Goal: Task Accomplishment & Management: Manage account settings

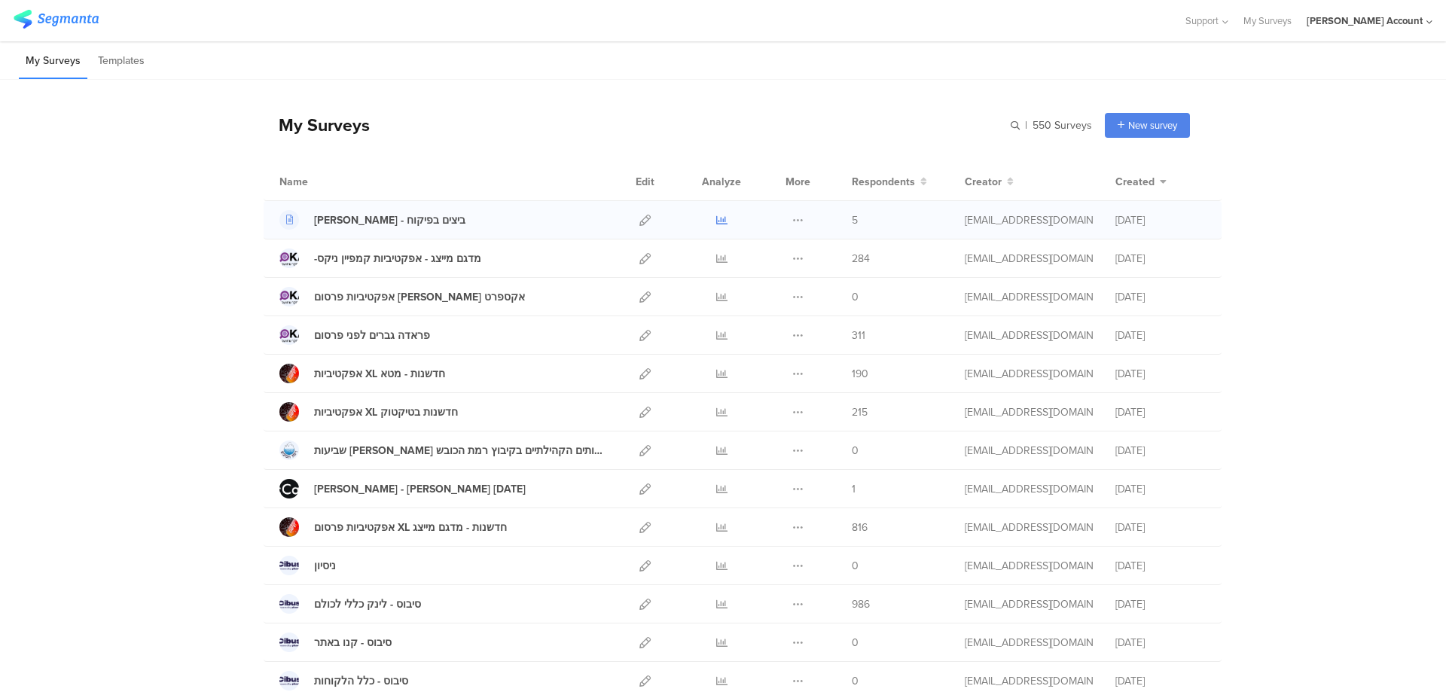
click at [720, 219] on icon at bounding box center [721, 220] width 11 height 11
click at [716, 258] on icon at bounding box center [721, 258] width 11 height 11
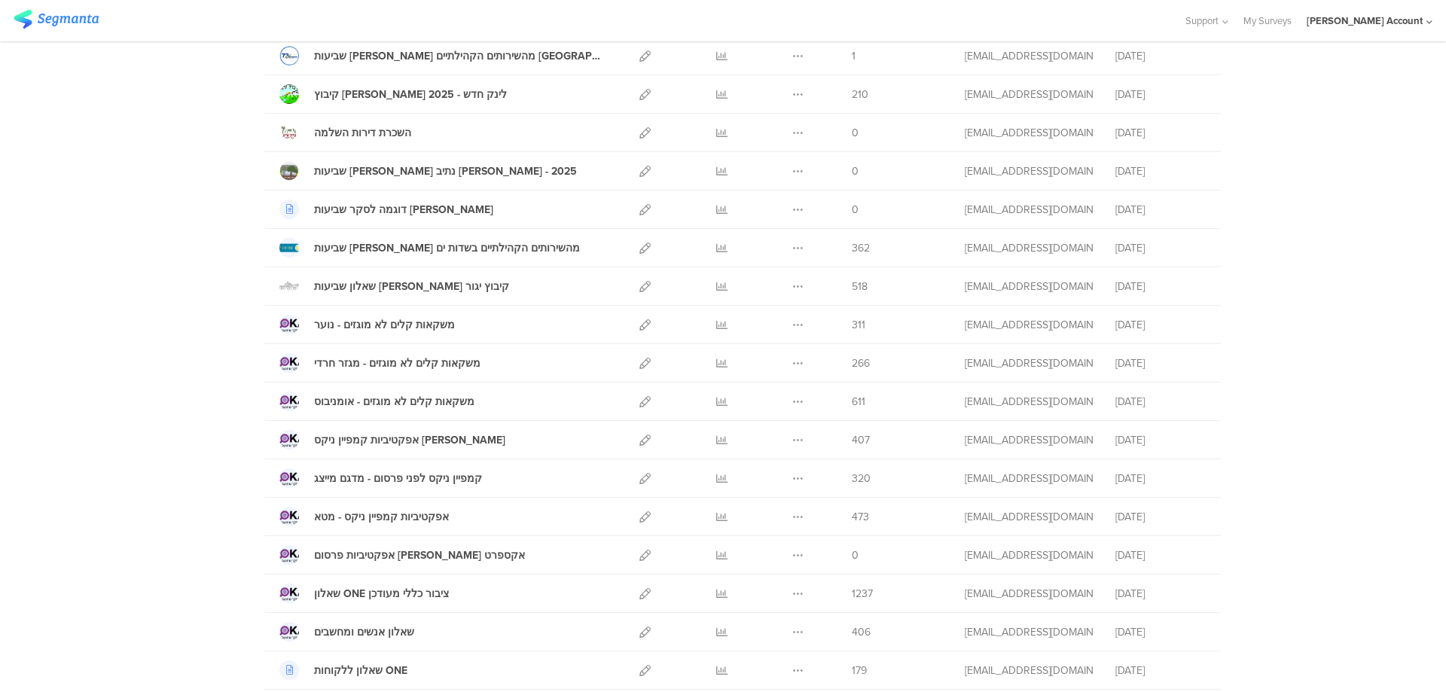
scroll to position [804, 0]
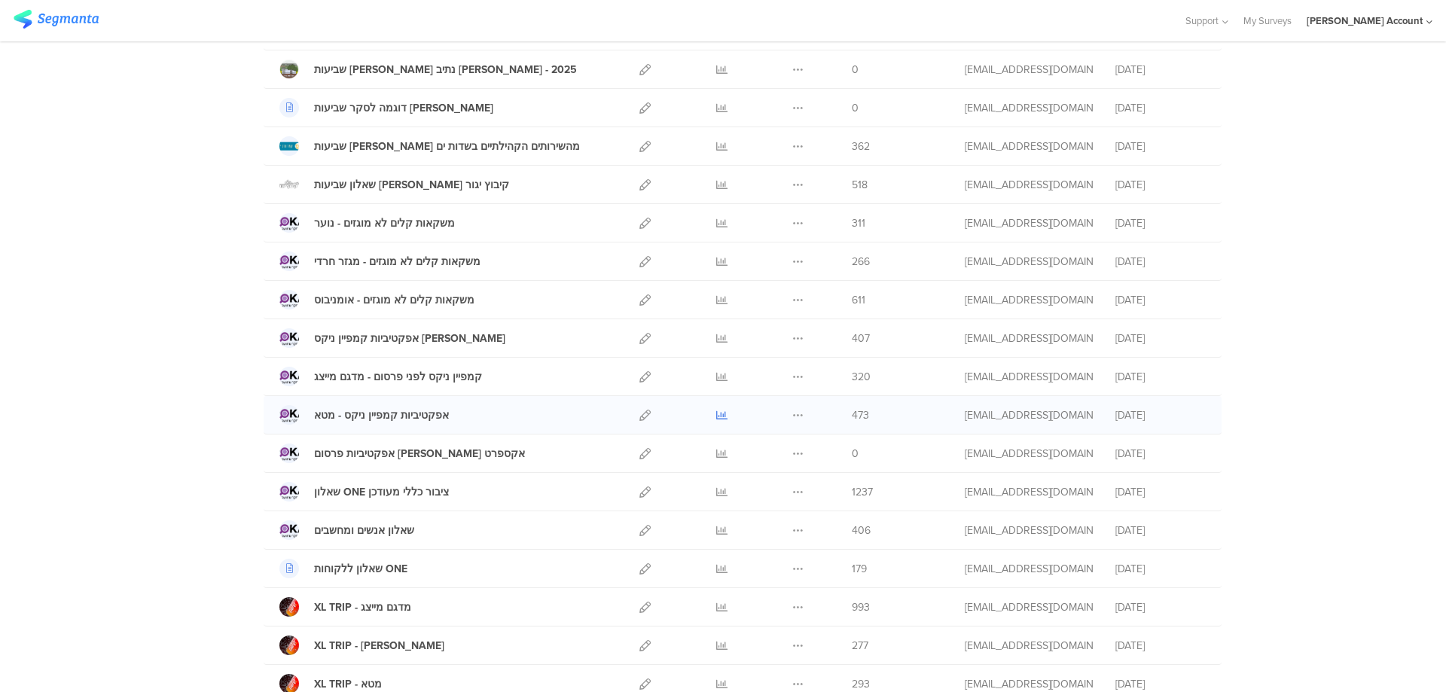
click at [716, 410] on icon at bounding box center [721, 415] width 11 height 11
click at [716, 333] on icon at bounding box center [721, 338] width 11 height 11
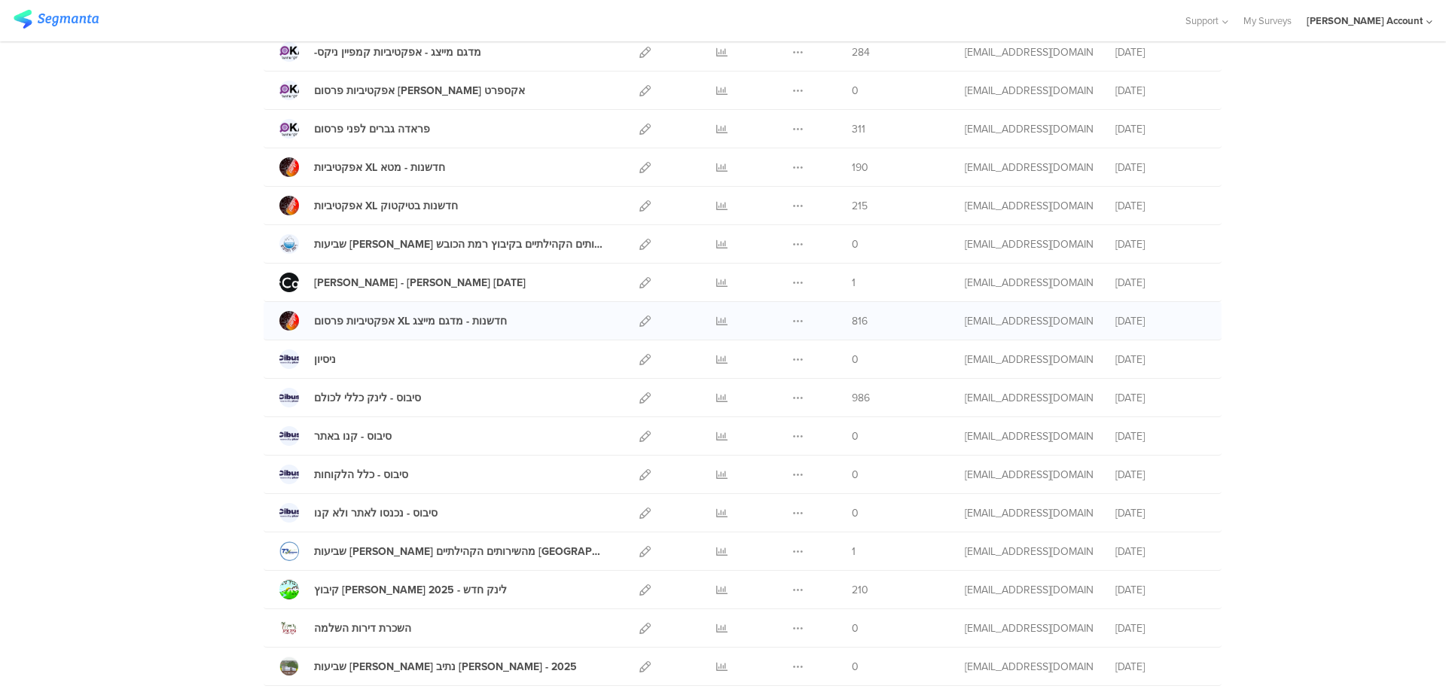
scroll to position [201, 0]
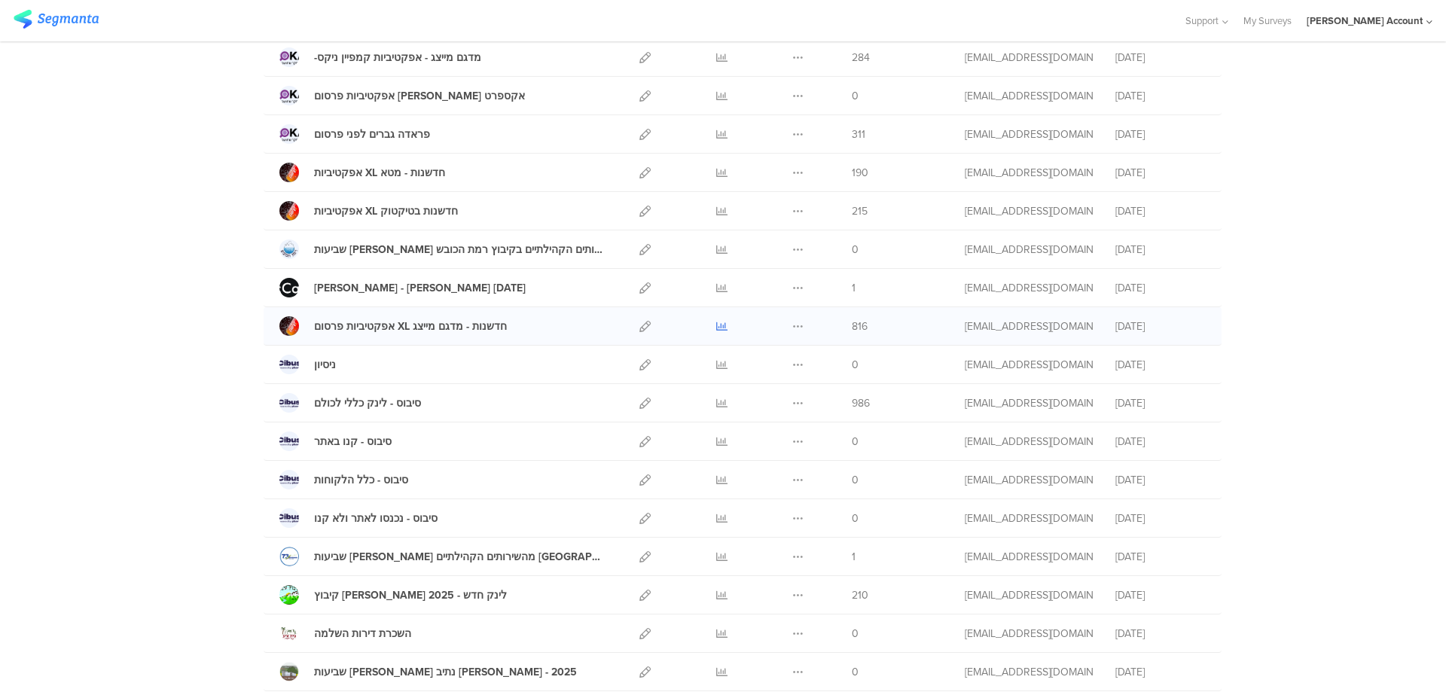
click at [716, 325] on icon at bounding box center [721, 326] width 11 height 11
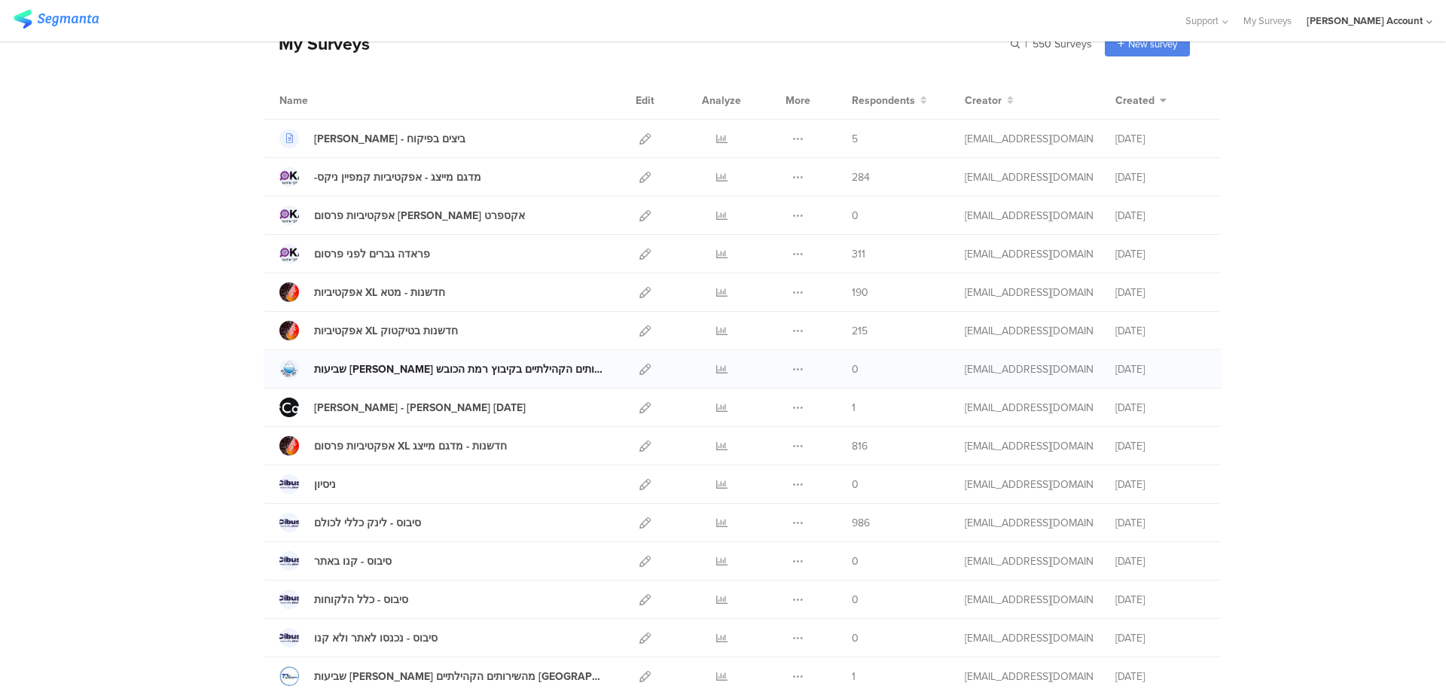
scroll to position [0, 0]
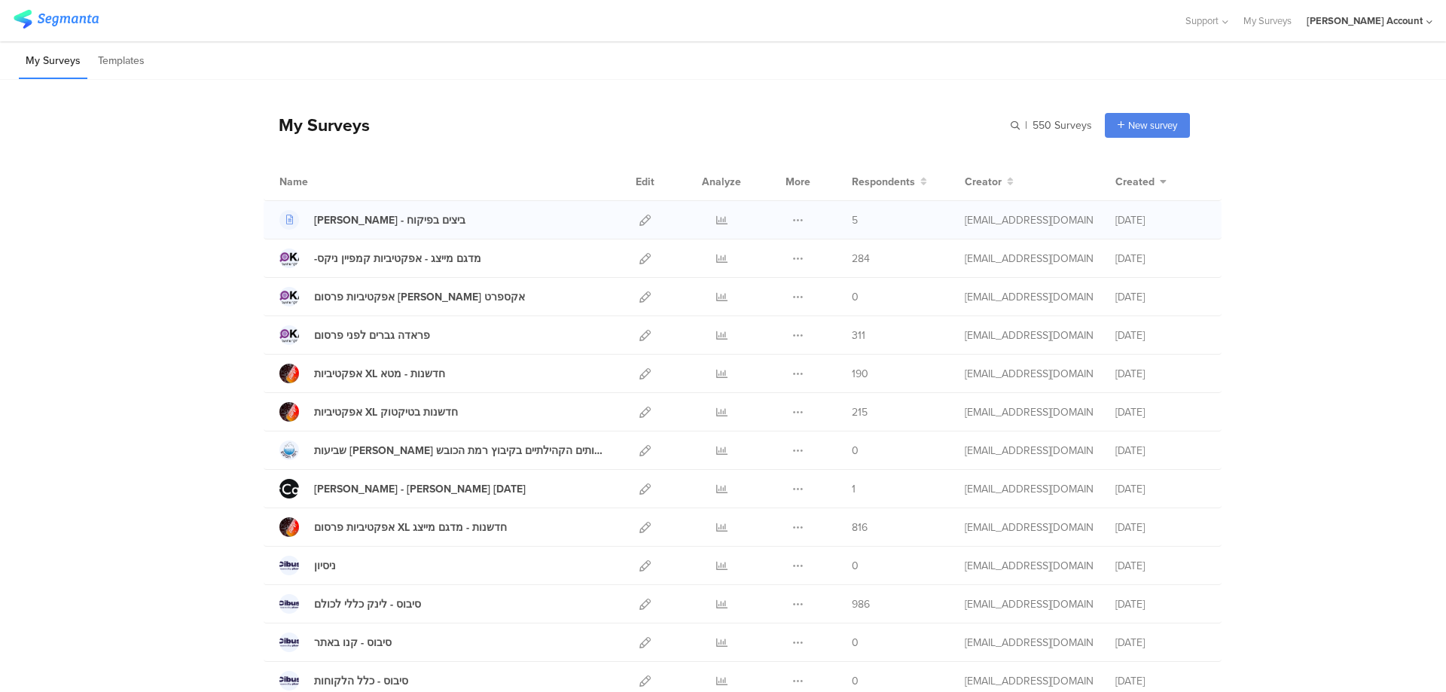
click at [710, 218] on div at bounding box center [721, 220] width 45 height 38
click at [718, 218] on icon at bounding box center [721, 220] width 11 height 11
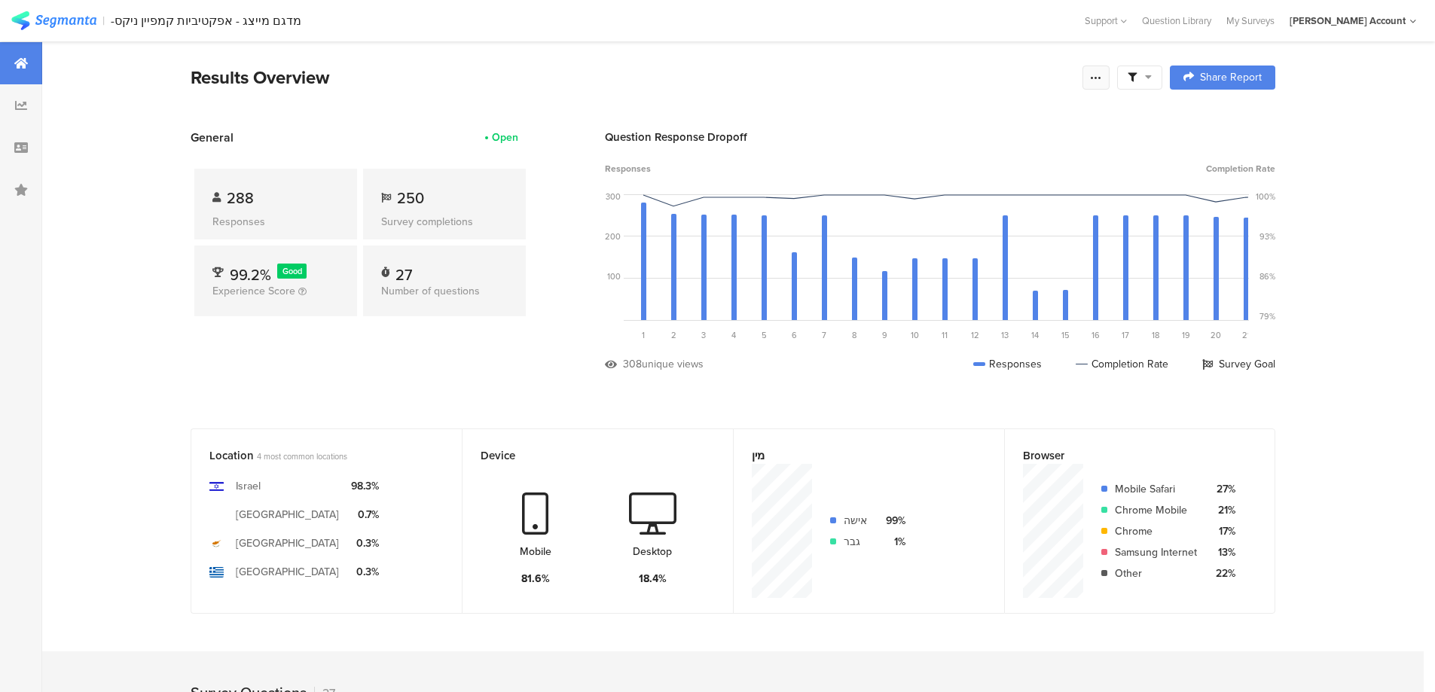
click at [1110, 72] on div at bounding box center [1095, 78] width 27 height 24
click at [1134, 78] on icon at bounding box center [1132, 77] width 9 height 9
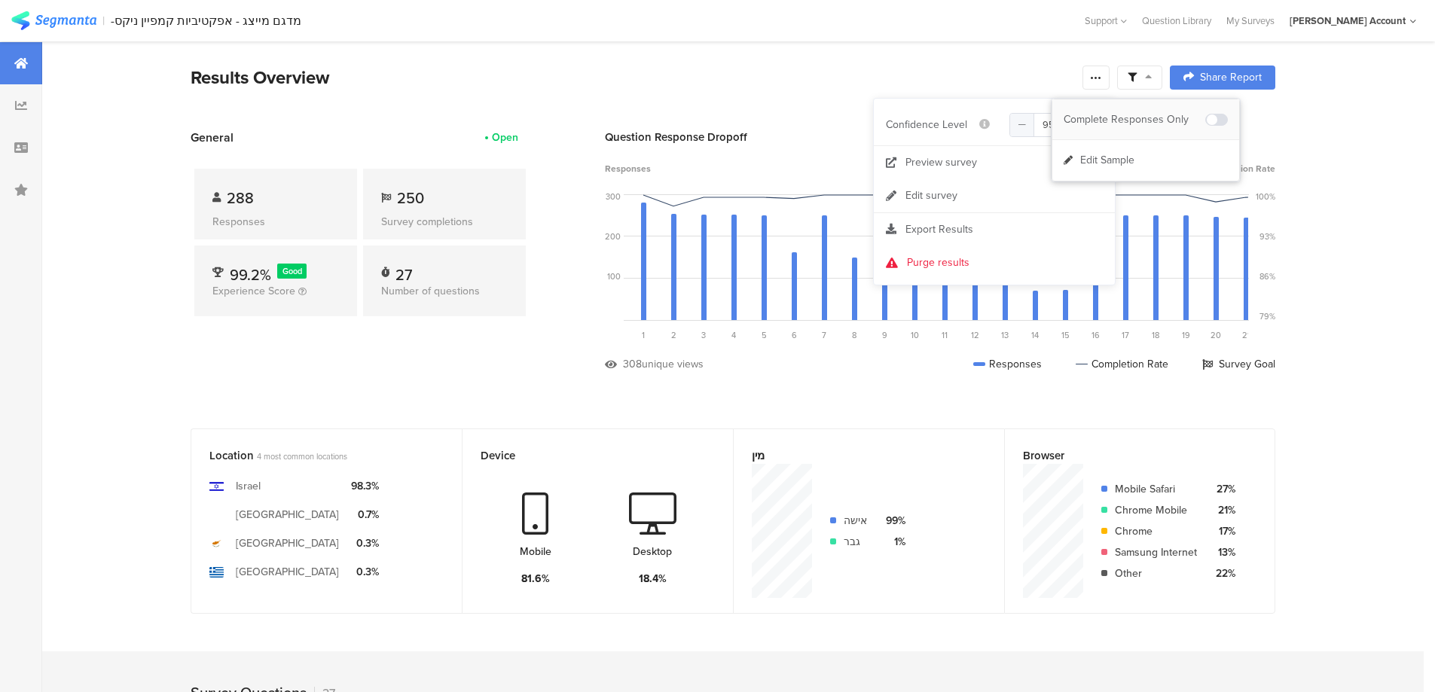
click at [1230, 120] on div "Complete Responses Only" at bounding box center [1145, 119] width 187 height 41
click at [1102, 79] on icon at bounding box center [1096, 78] width 12 height 12
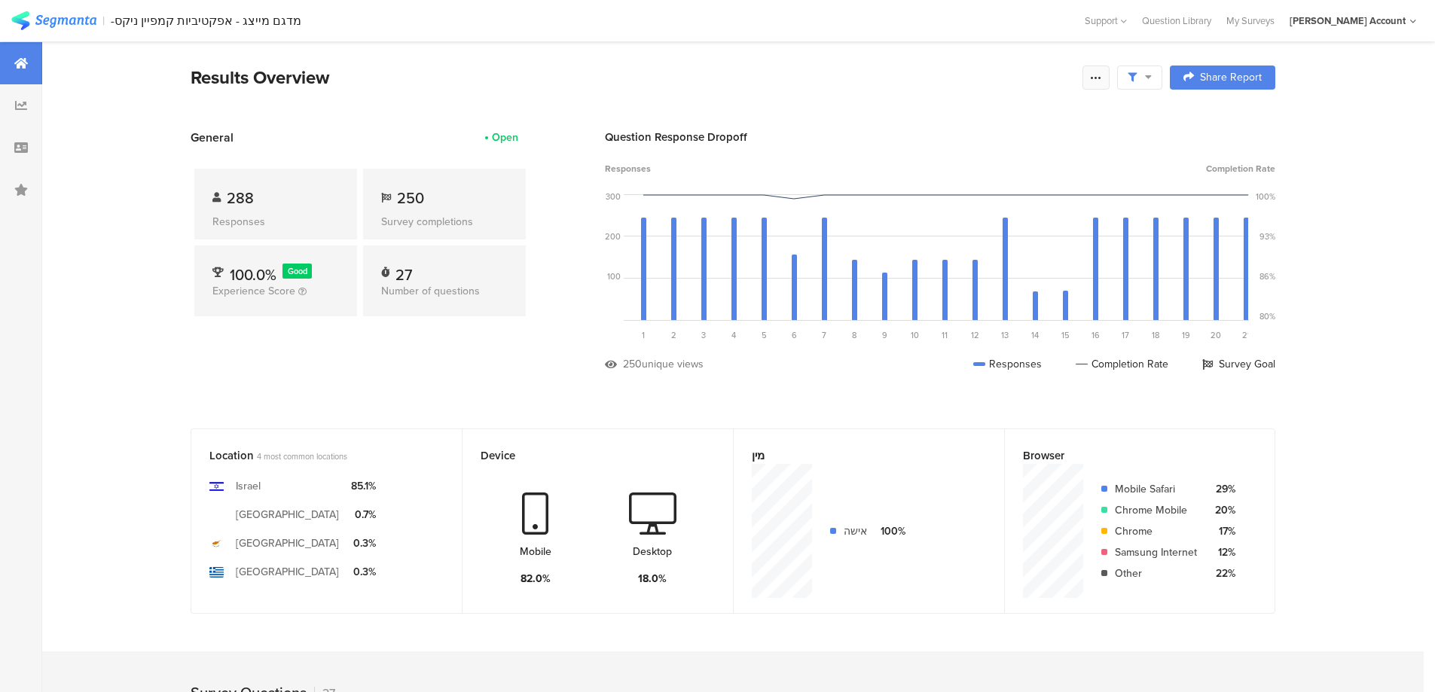
click at [1102, 75] on icon at bounding box center [1096, 78] width 12 height 12
click at [950, 224] on span "Export Results" at bounding box center [939, 229] width 68 height 16
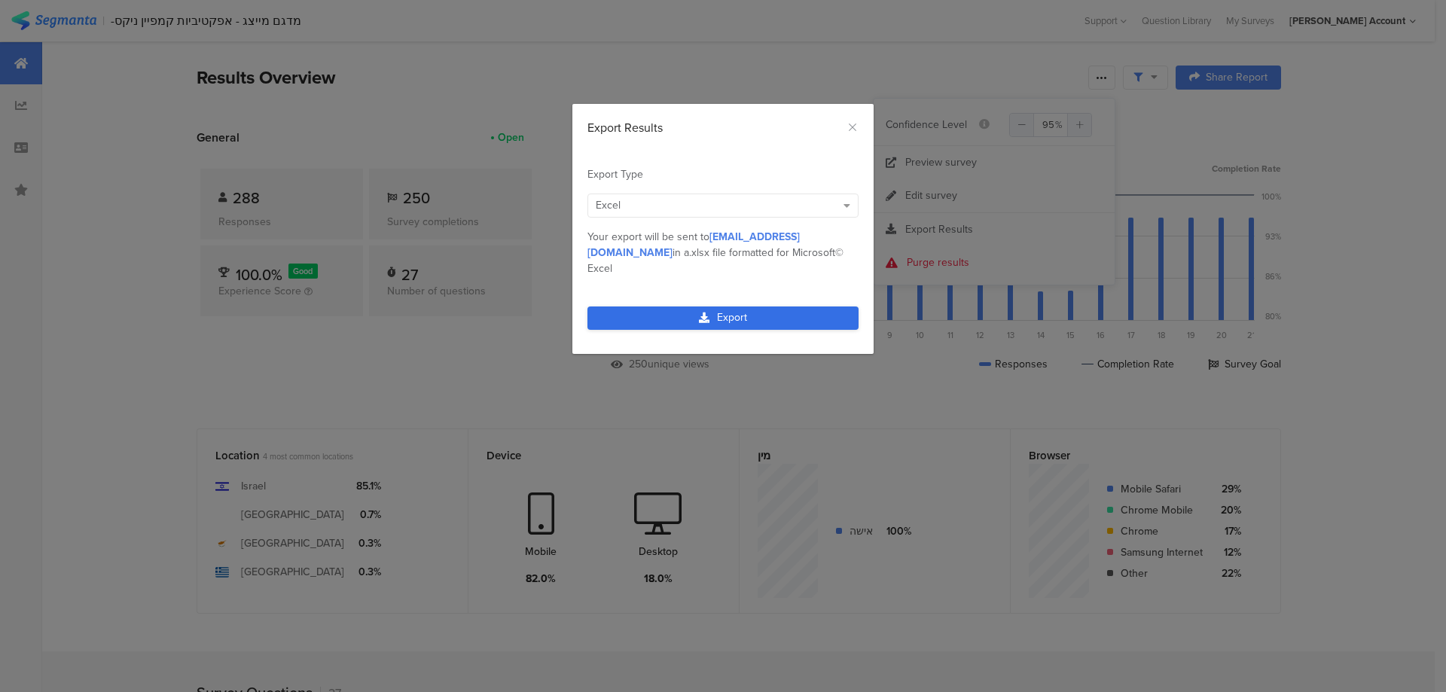
click at [757, 307] on link "Export" at bounding box center [723, 318] width 271 height 23
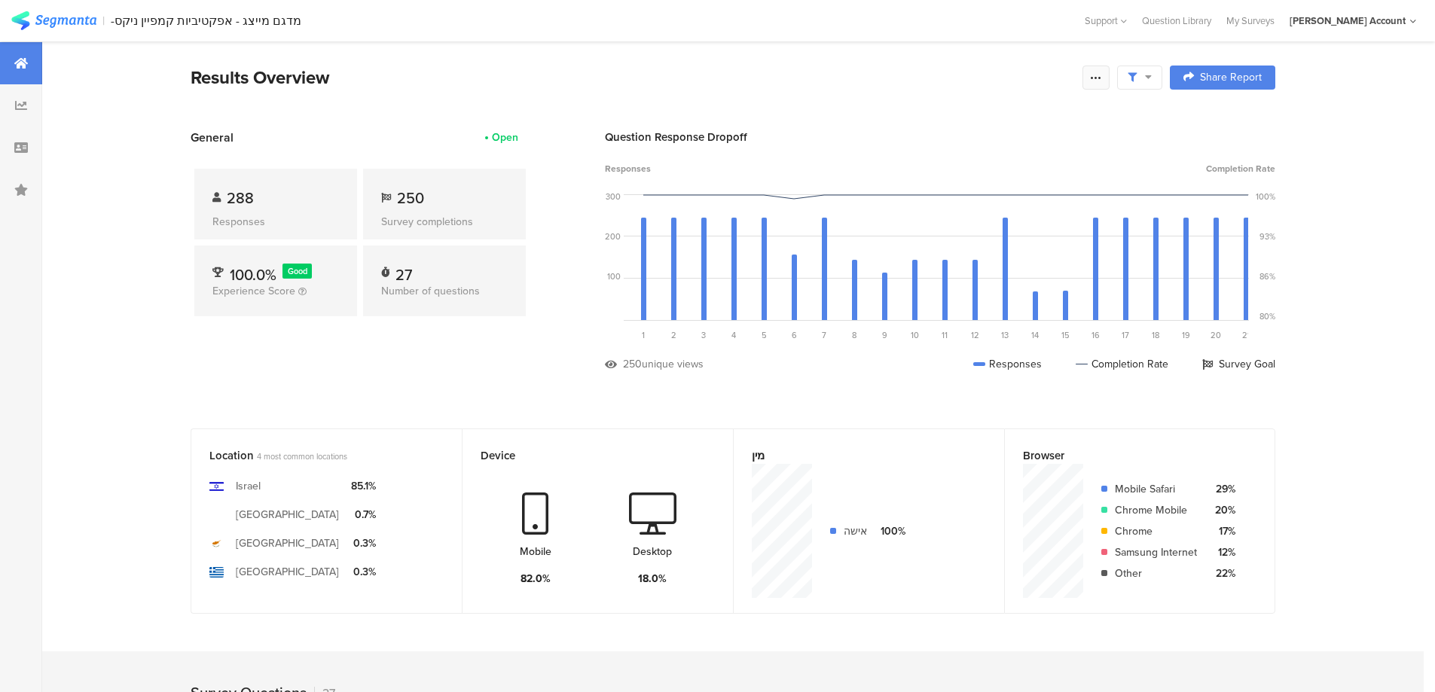
click at [1101, 77] on icon at bounding box center [1096, 78] width 12 height 12
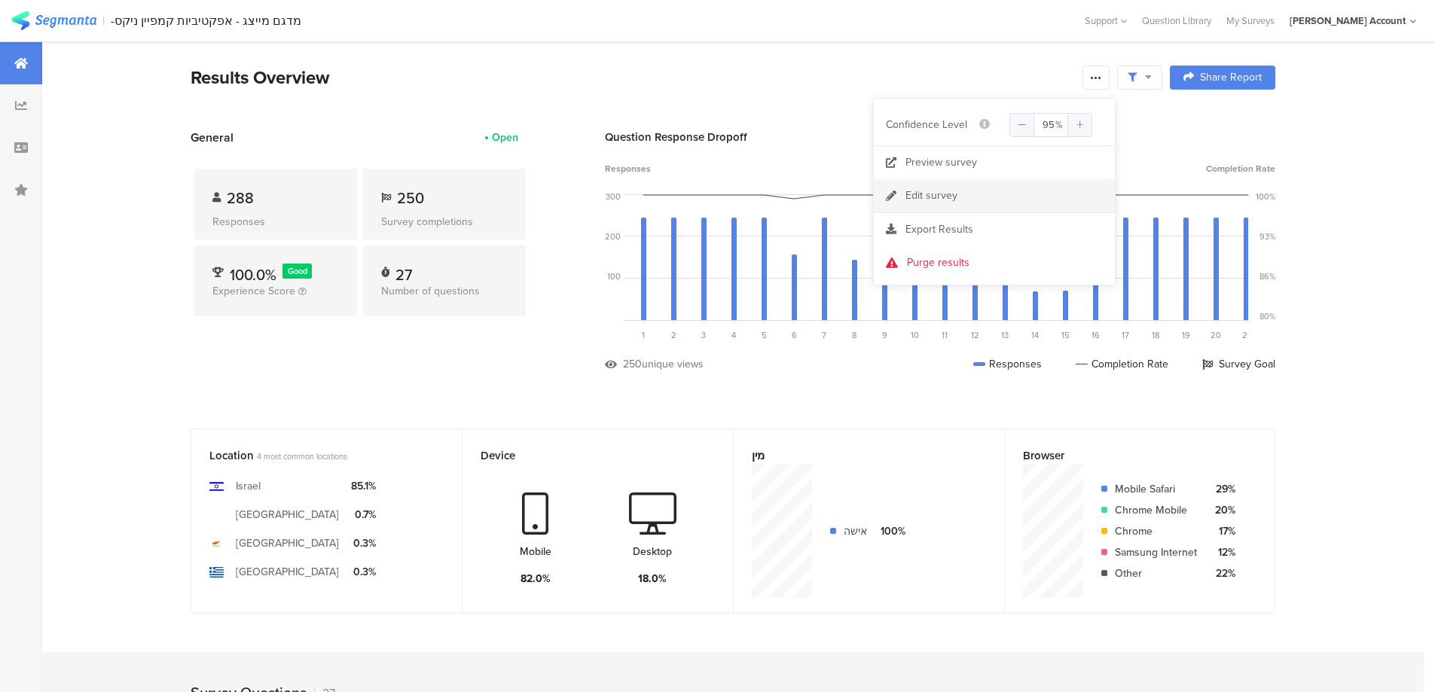
click at [950, 190] on div "Edit survey" at bounding box center [931, 195] width 52 height 15
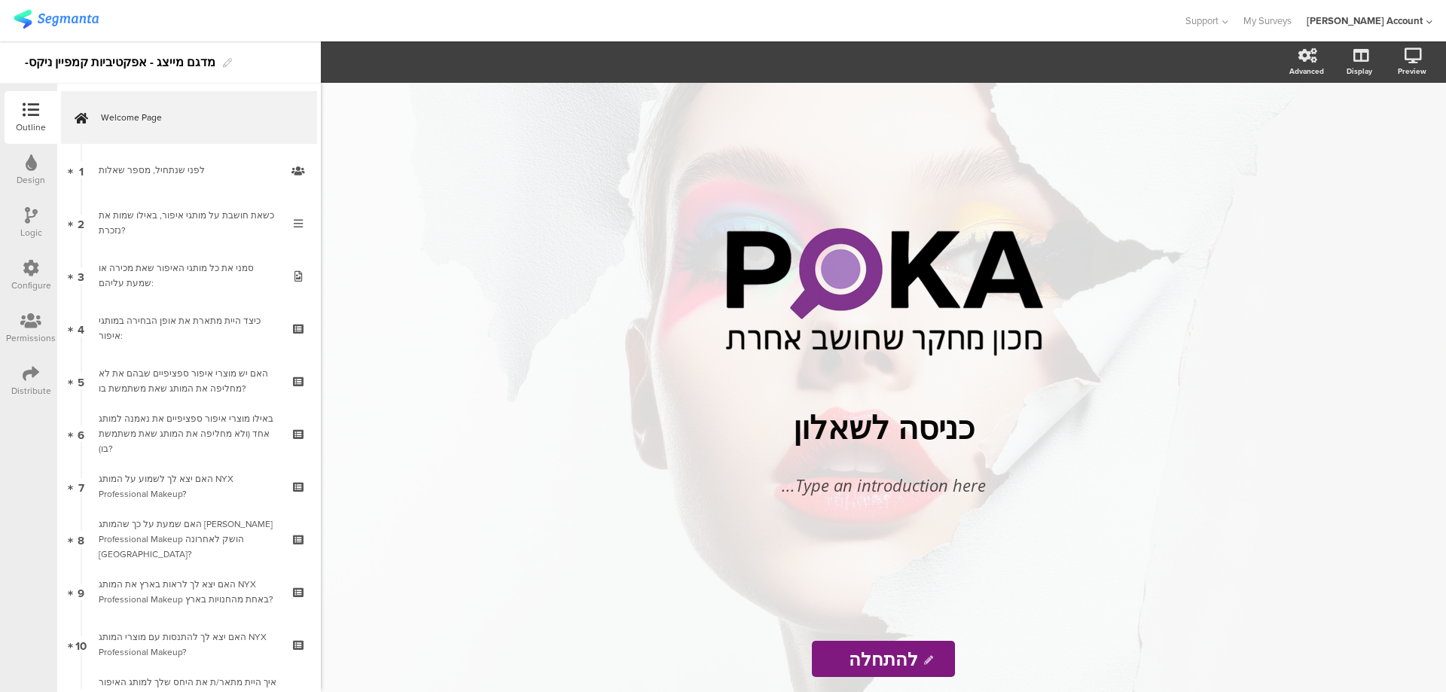
click at [27, 369] on icon at bounding box center [31, 373] width 17 height 17
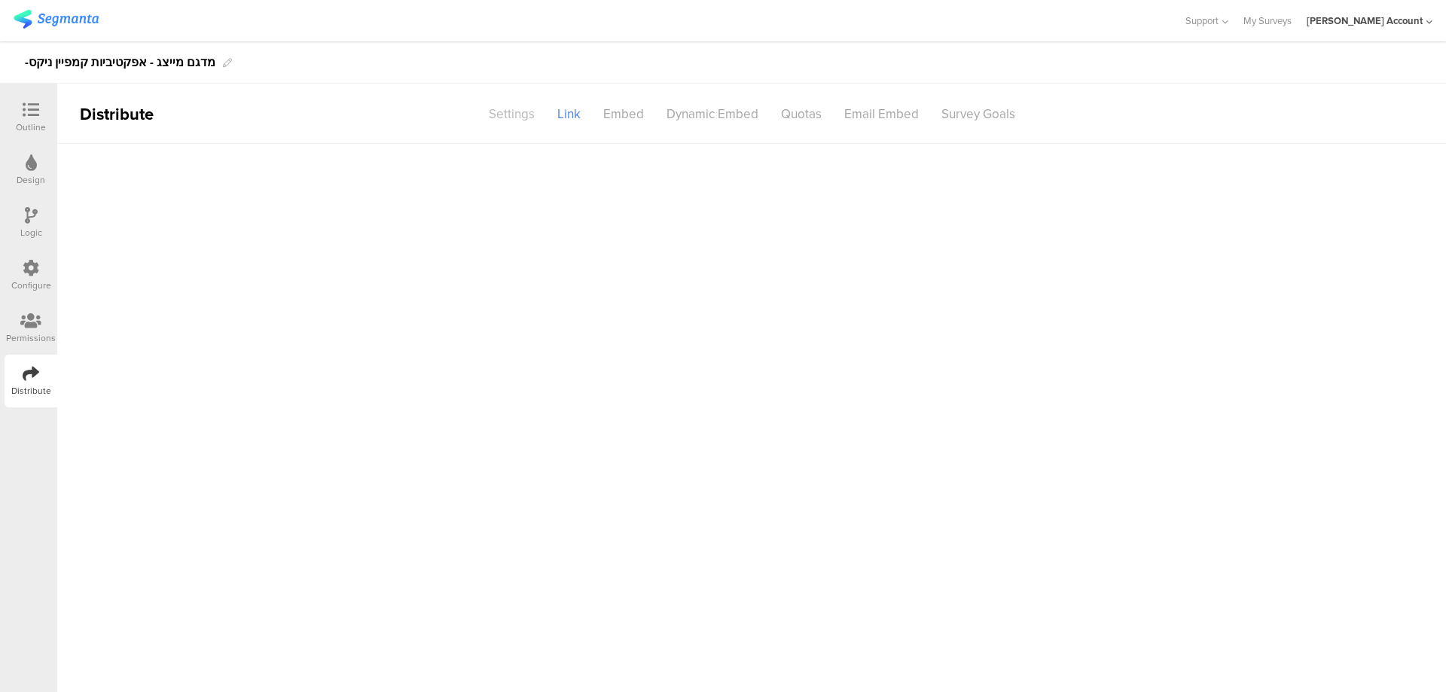
click at [499, 106] on div "Settings" at bounding box center [512, 114] width 69 height 26
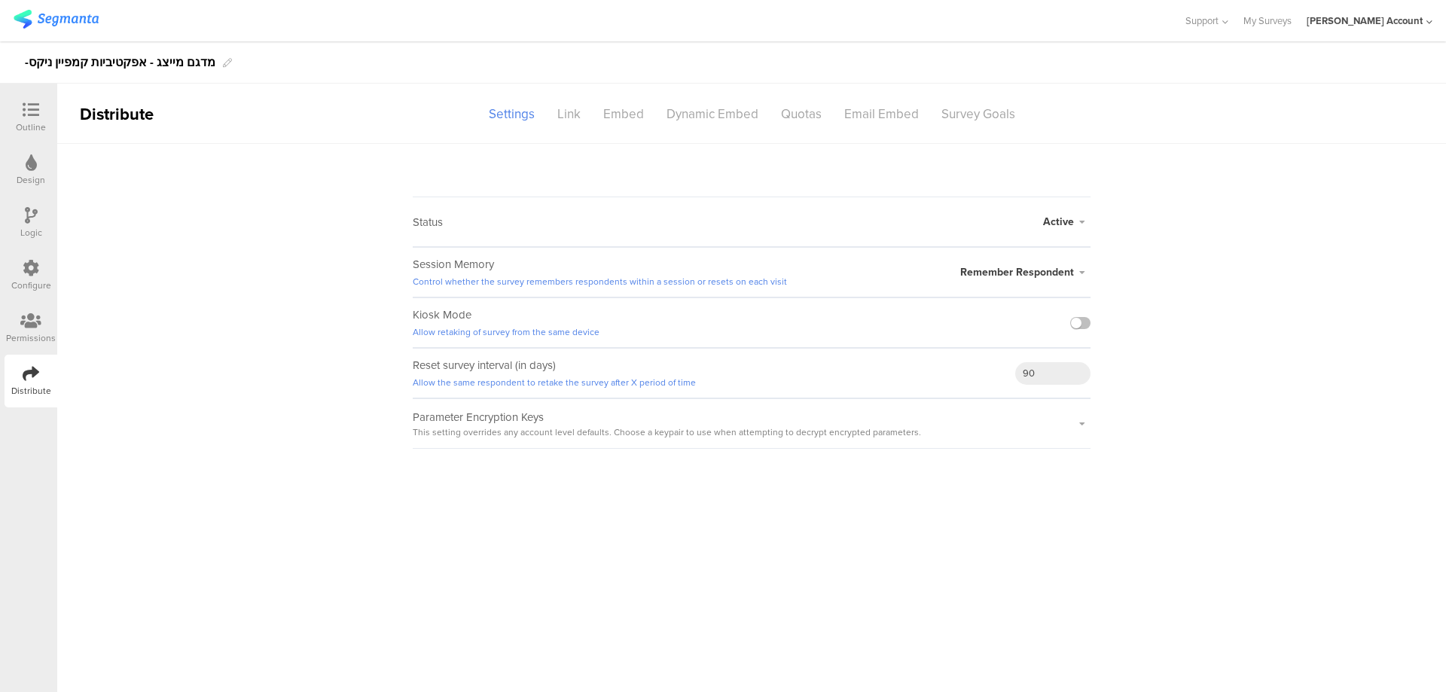
click at [1064, 215] on span "Active" at bounding box center [1058, 222] width 31 height 16
click at [1003, 281] on li "Closed" at bounding box center [1003, 282] width 173 height 31
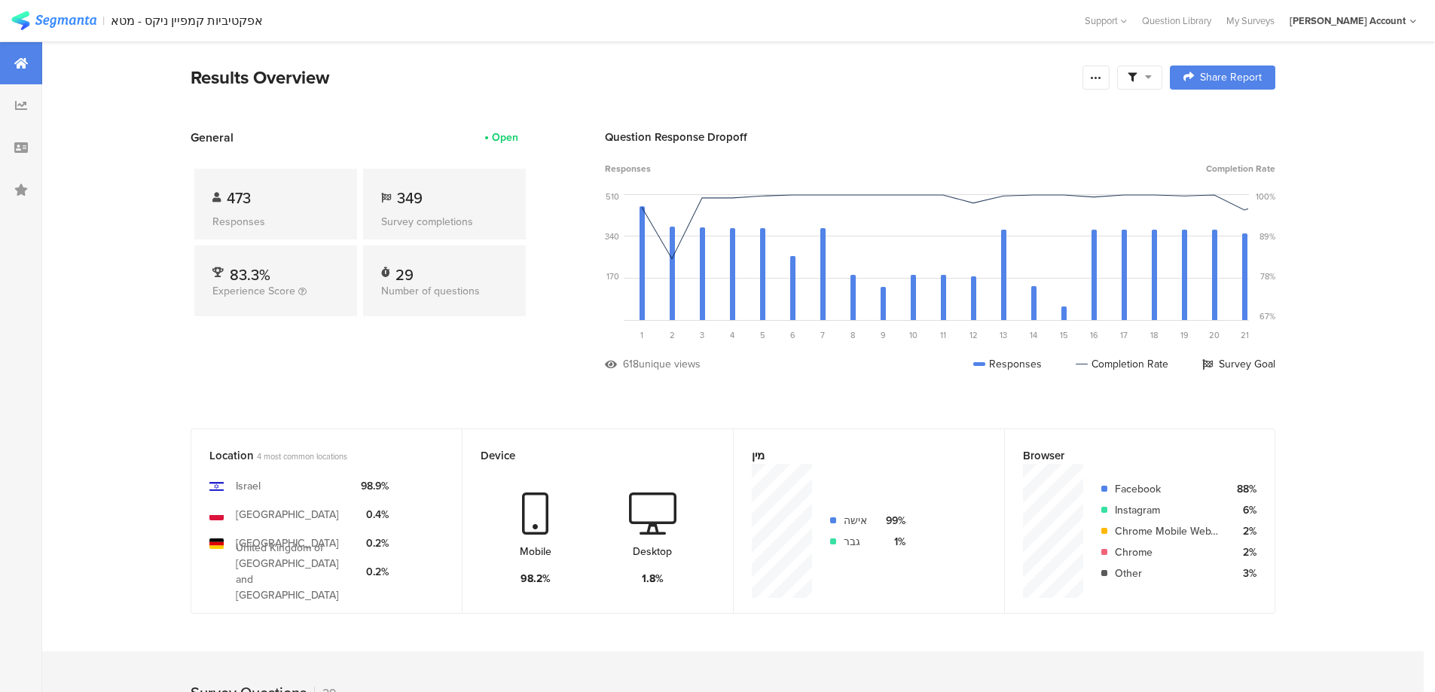
click at [1143, 75] on span at bounding box center [1140, 78] width 24 height 14
click at [1221, 115] on span at bounding box center [1216, 120] width 23 height 12
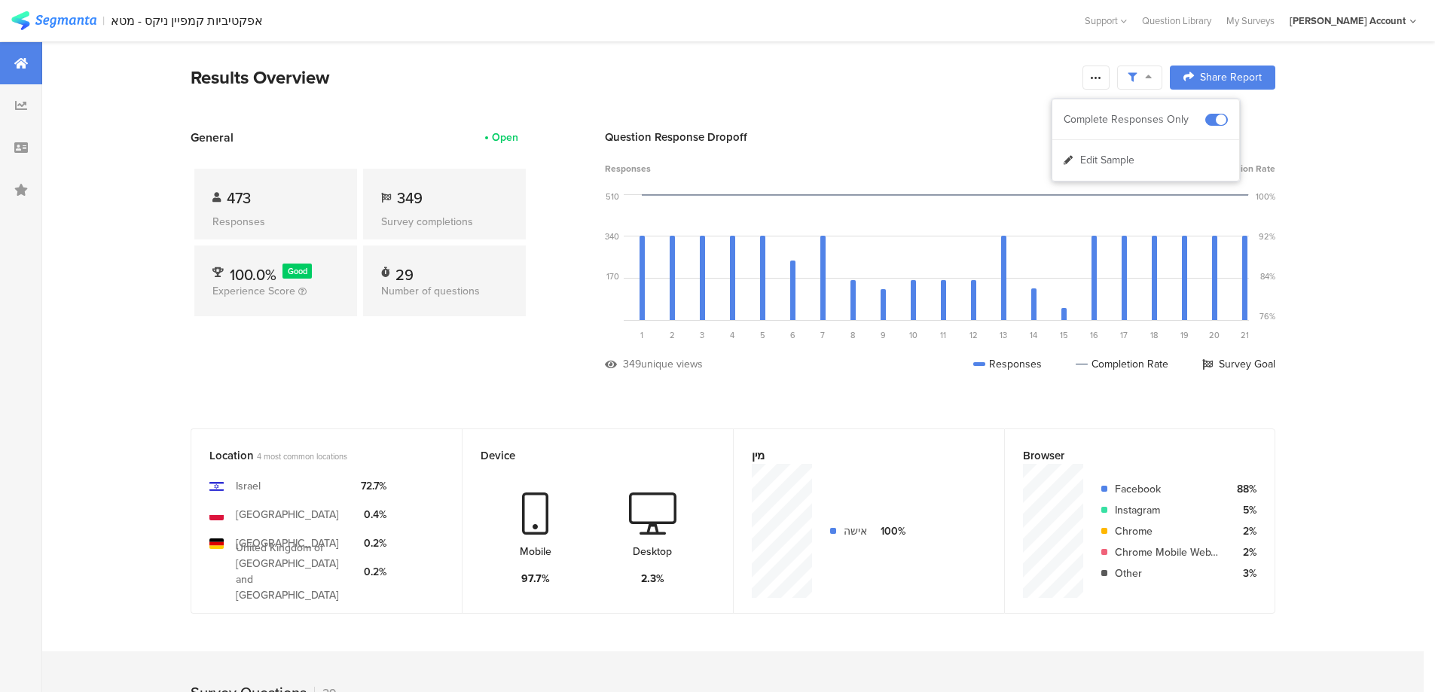
click at [1094, 78] on div at bounding box center [1095, 78] width 27 height 24
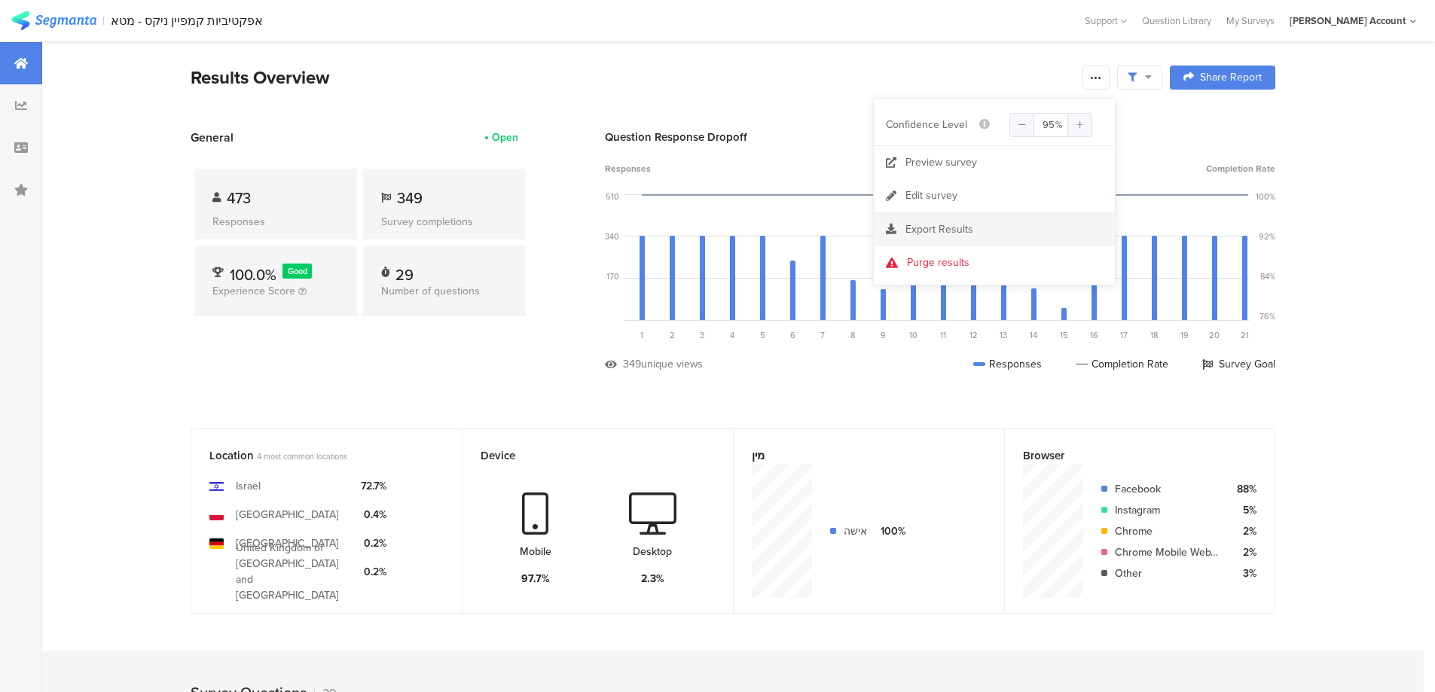
click at [960, 227] on span "Export Results" at bounding box center [939, 229] width 68 height 16
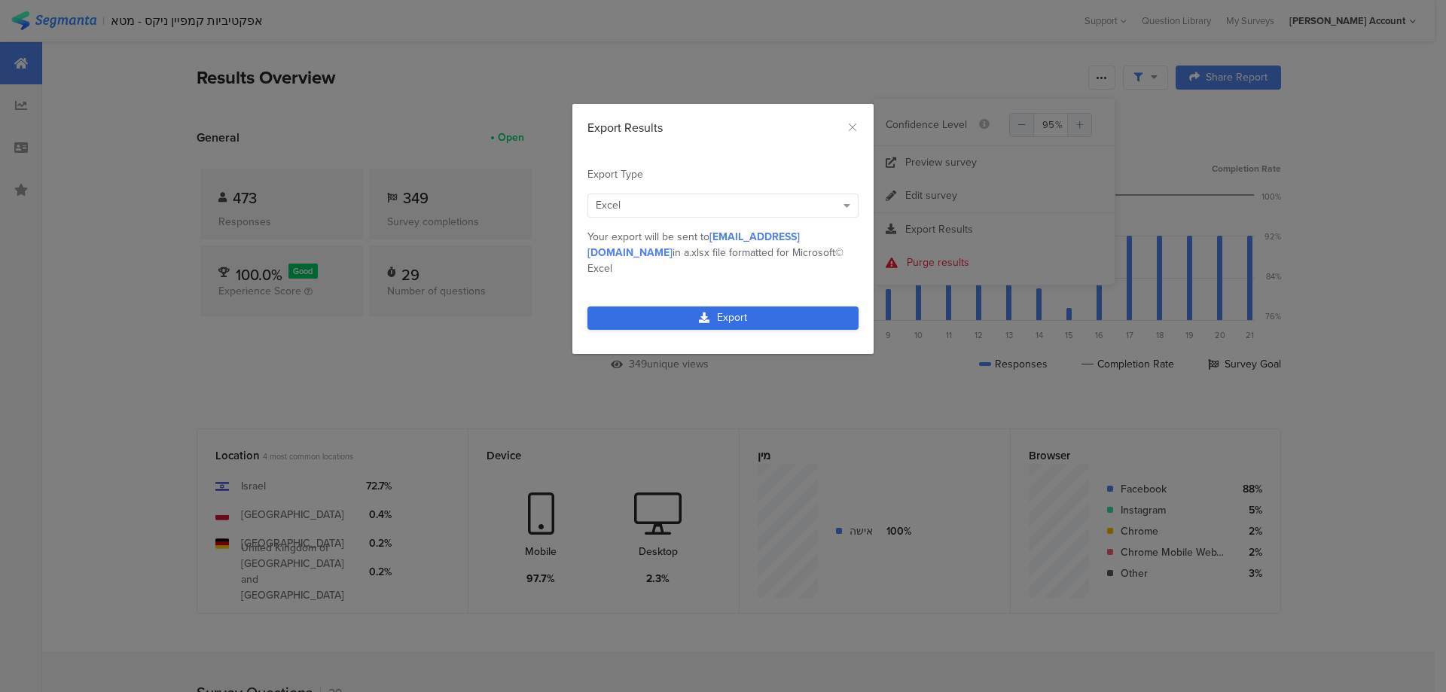
click at [754, 307] on link "Export" at bounding box center [723, 318] width 271 height 23
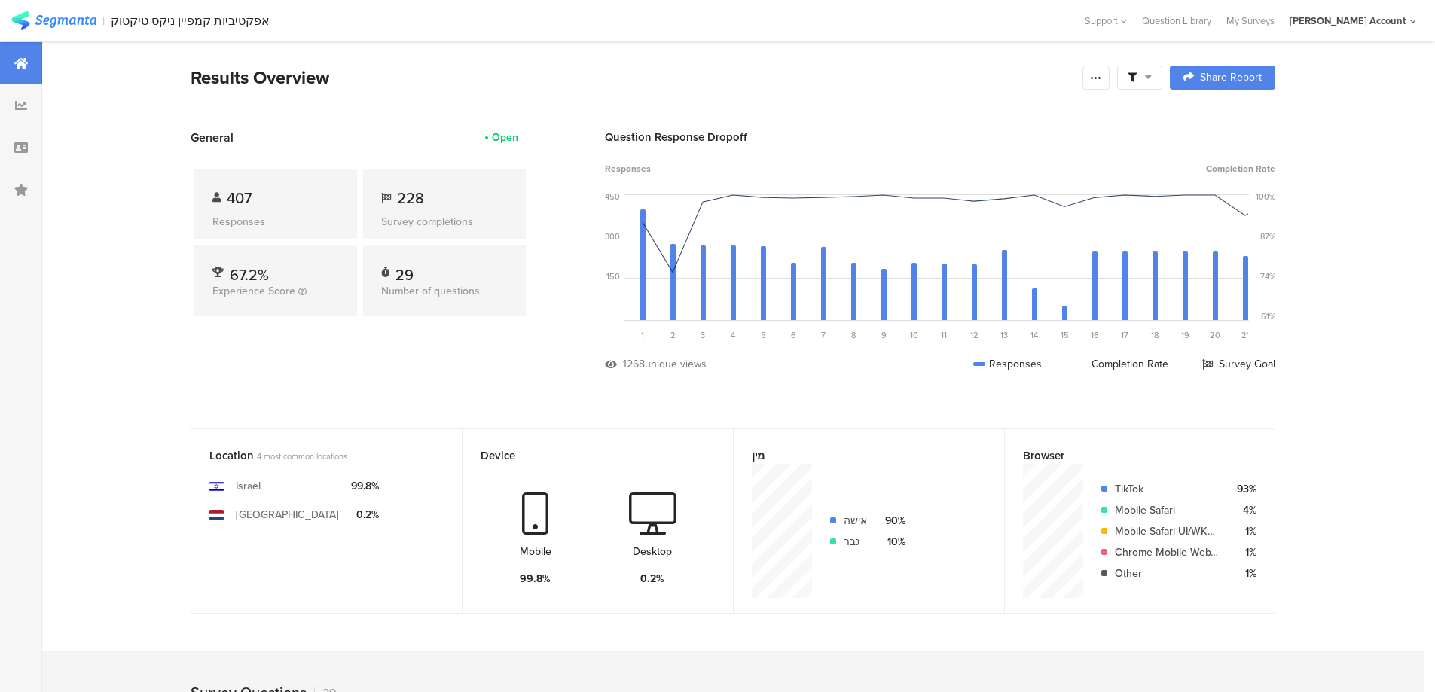
click at [1141, 71] on span at bounding box center [1140, 78] width 24 height 14
click at [1220, 114] on span at bounding box center [1216, 120] width 23 height 12
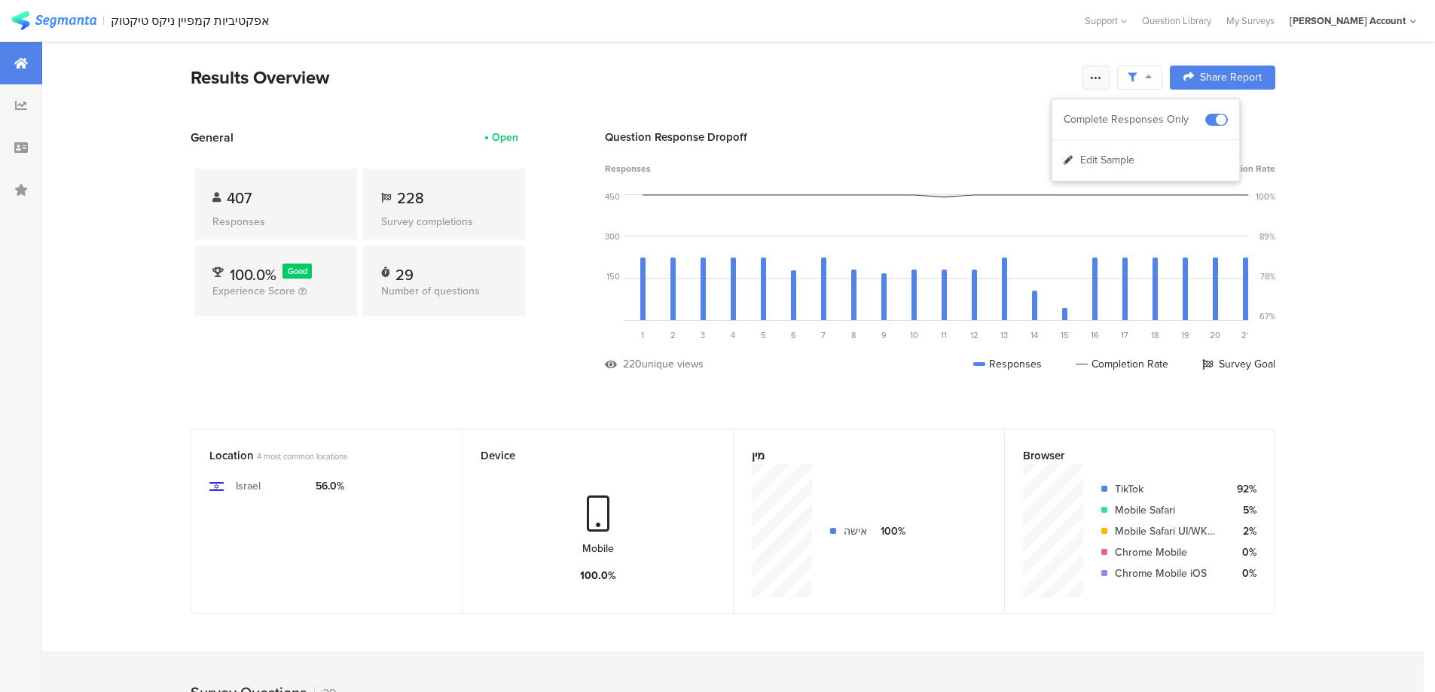
click at [1098, 77] on icon at bounding box center [1096, 78] width 12 height 12
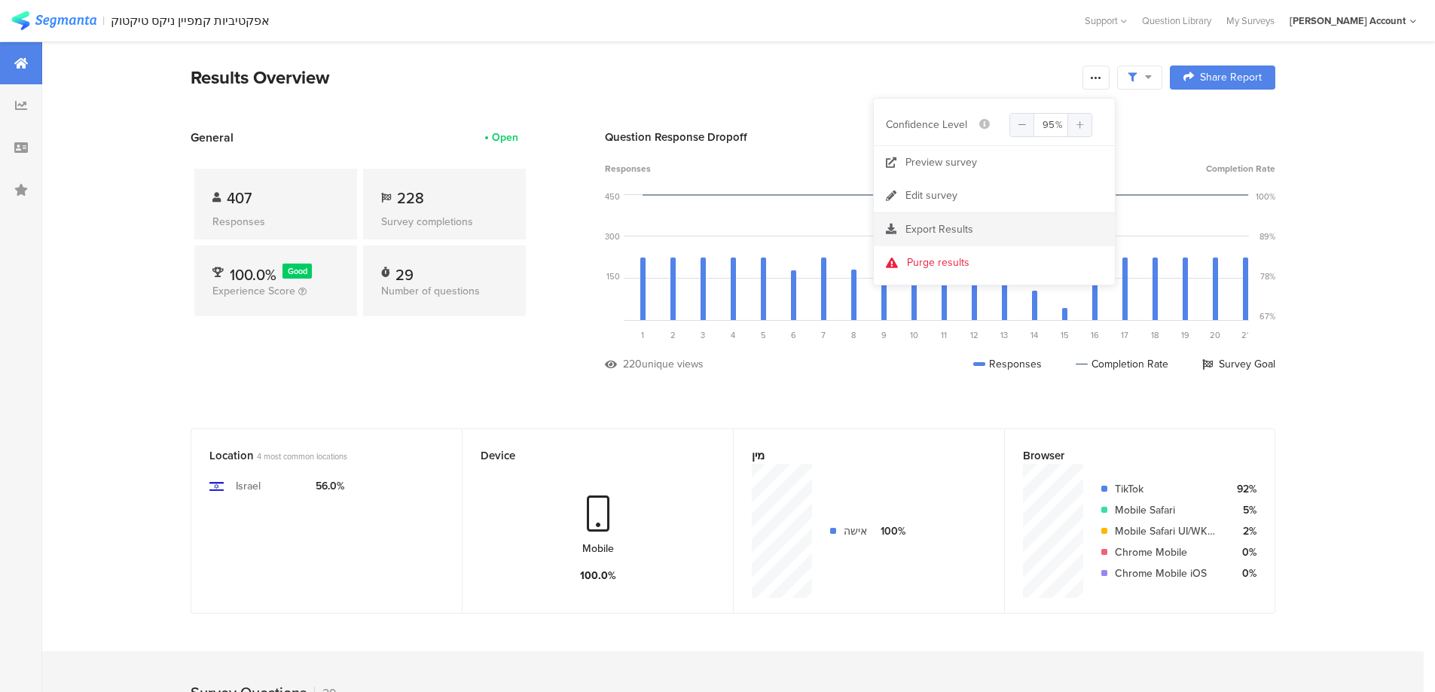
click at [953, 225] on span "Export Results" at bounding box center [939, 229] width 68 height 16
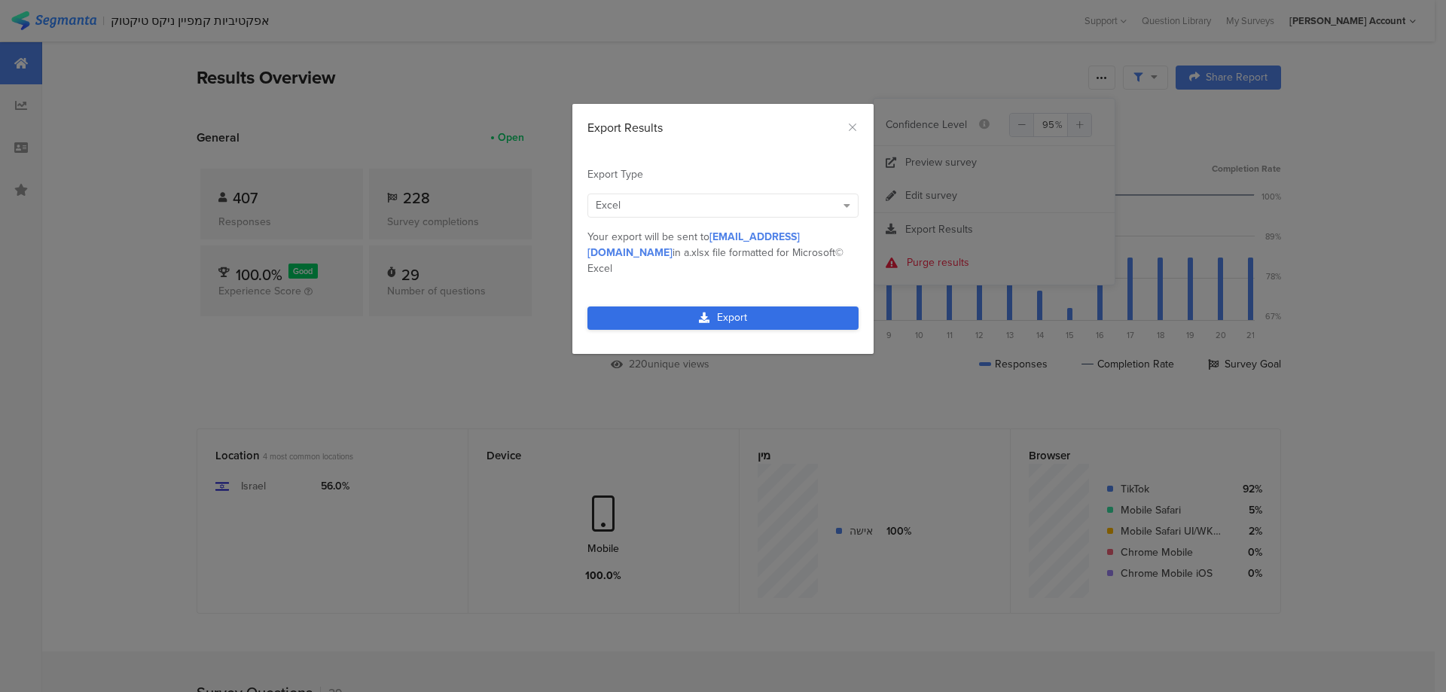
click at [759, 307] on link "Export" at bounding box center [723, 318] width 271 height 23
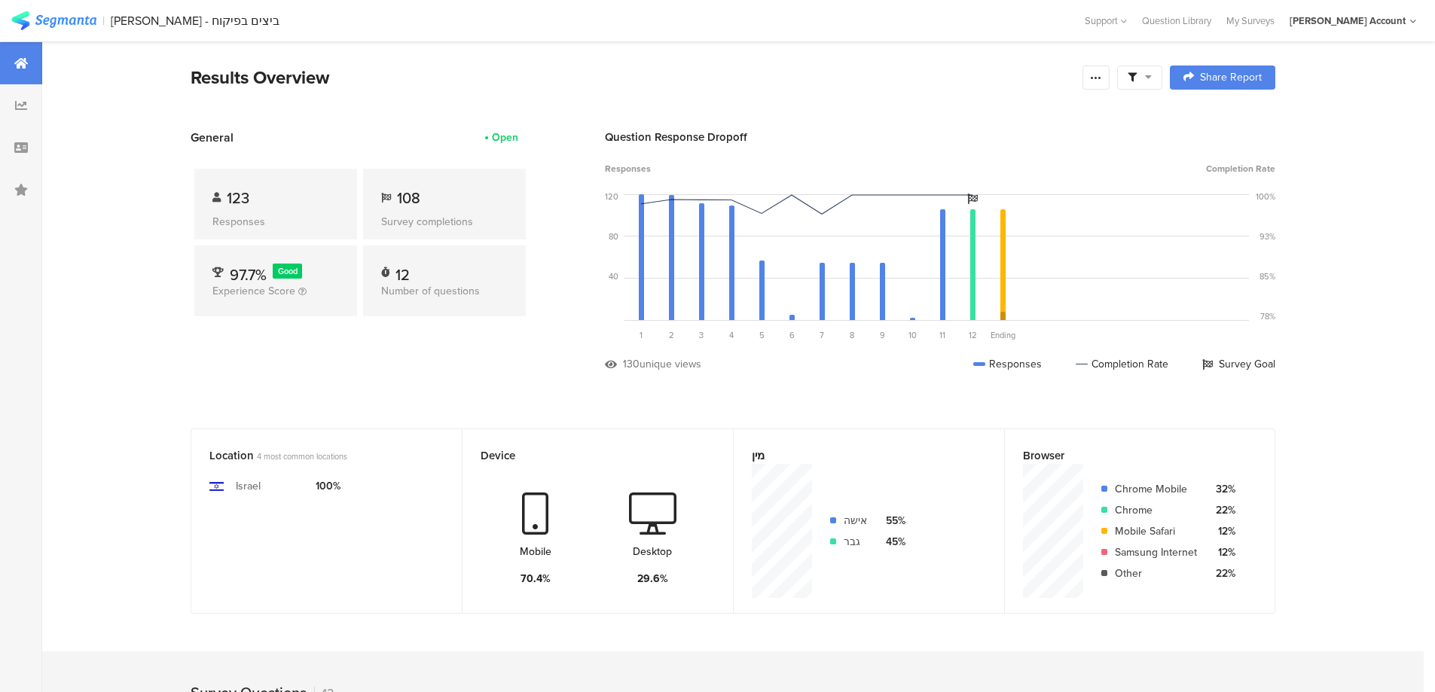
click at [1146, 74] on span at bounding box center [1140, 78] width 24 height 14
click at [1220, 116] on span at bounding box center [1216, 120] width 23 height 12
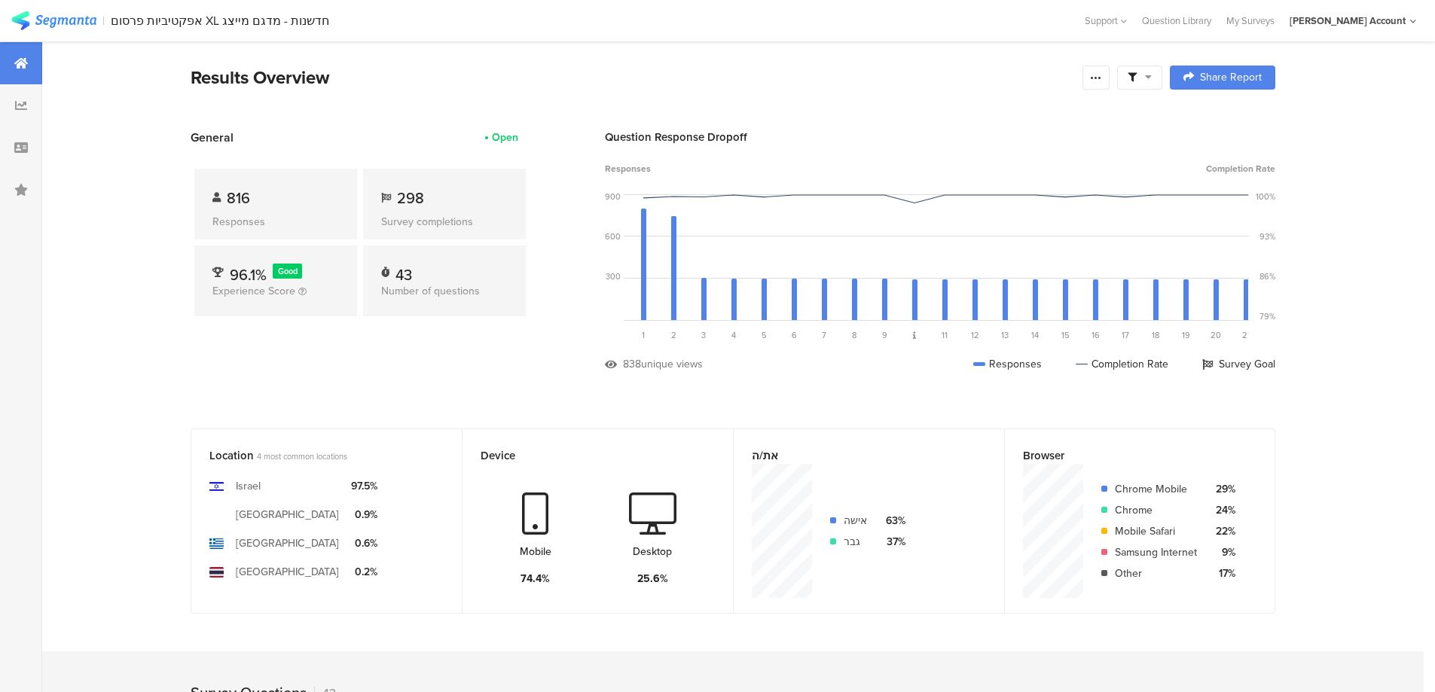
click at [1137, 75] on icon at bounding box center [1132, 77] width 9 height 9
click at [1220, 115] on span at bounding box center [1216, 120] width 23 height 12
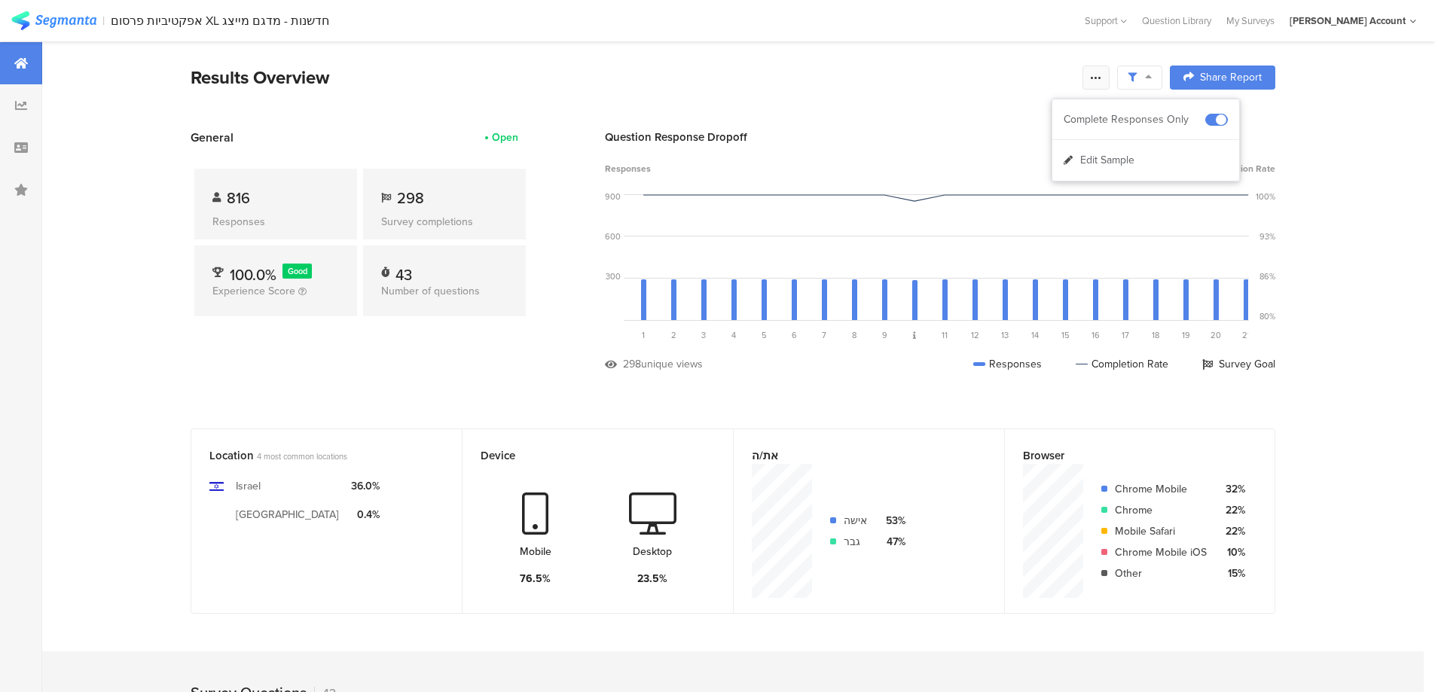
click at [1102, 78] on icon at bounding box center [1096, 78] width 12 height 12
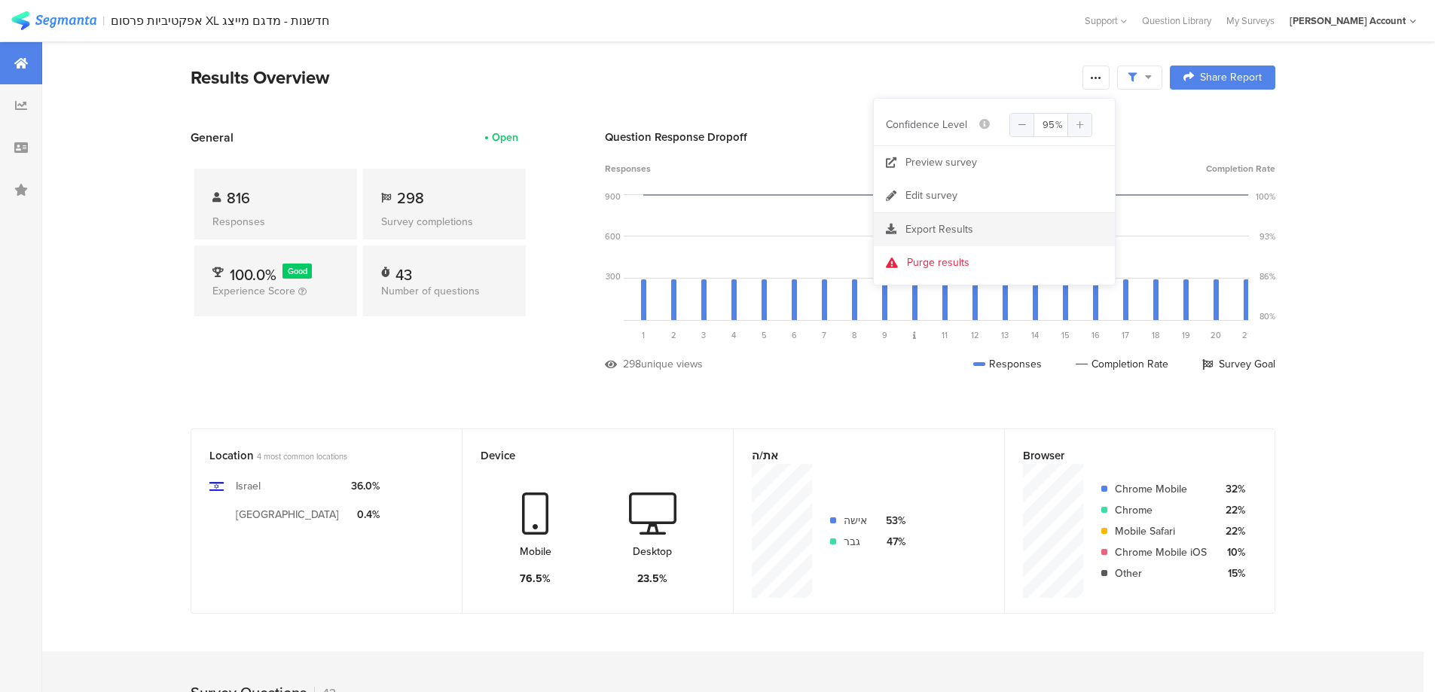
click at [954, 228] on span "Export Results" at bounding box center [939, 229] width 68 height 16
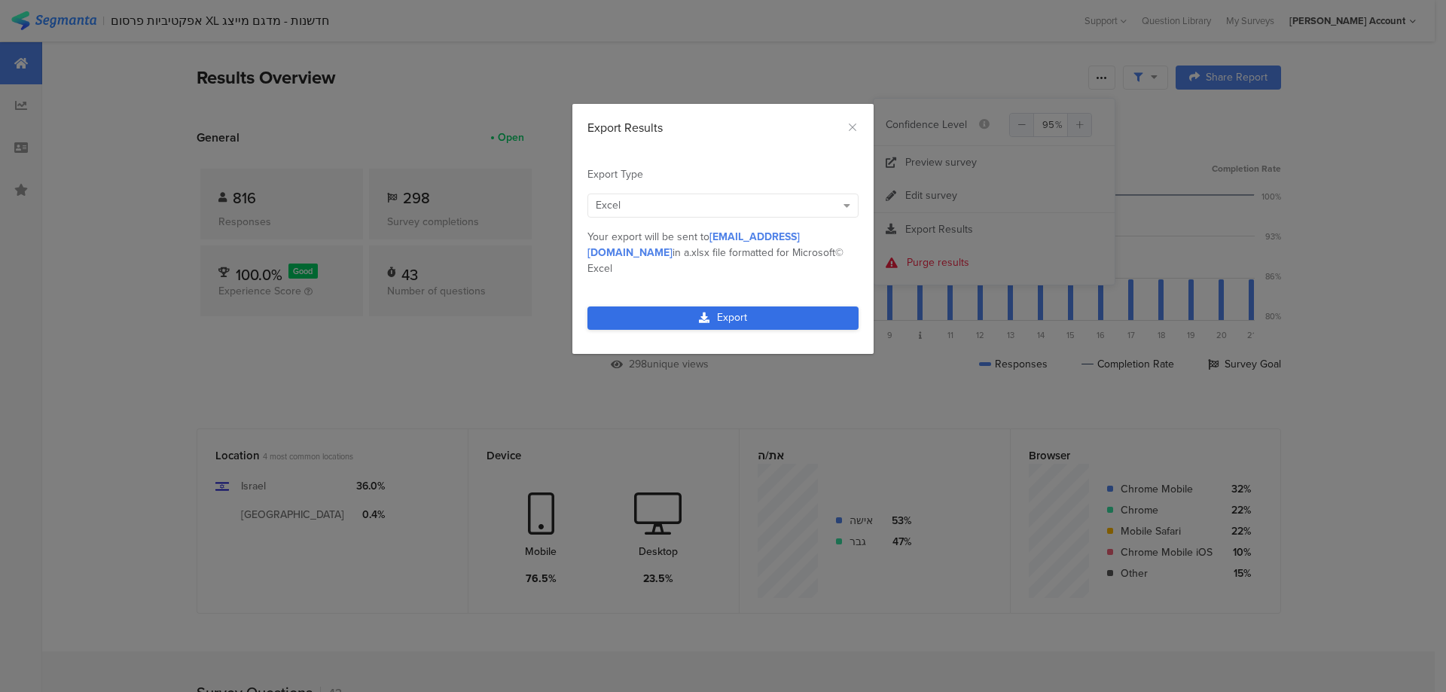
click at [774, 307] on link "Export" at bounding box center [723, 318] width 271 height 23
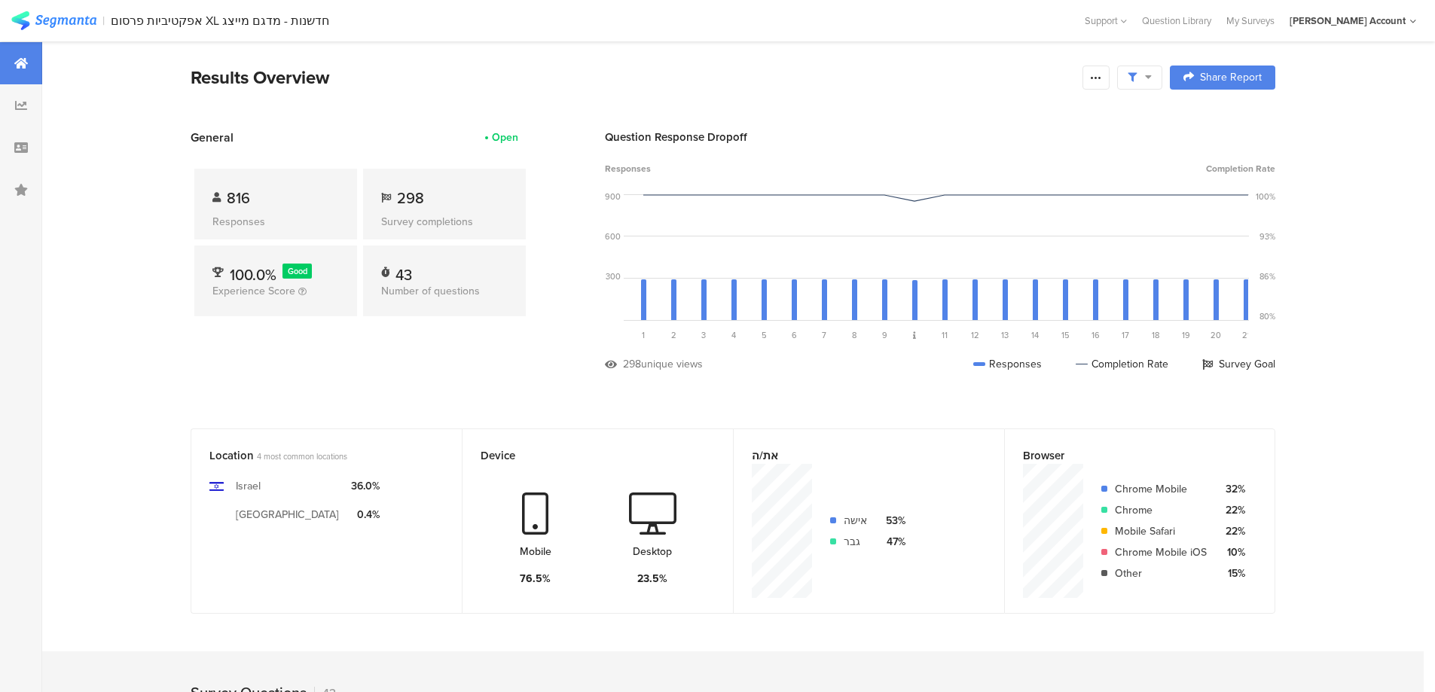
click at [1143, 81] on span at bounding box center [1140, 78] width 24 height 14
click at [1212, 118] on span at bounding box center [1216, 120] width 23 height 12
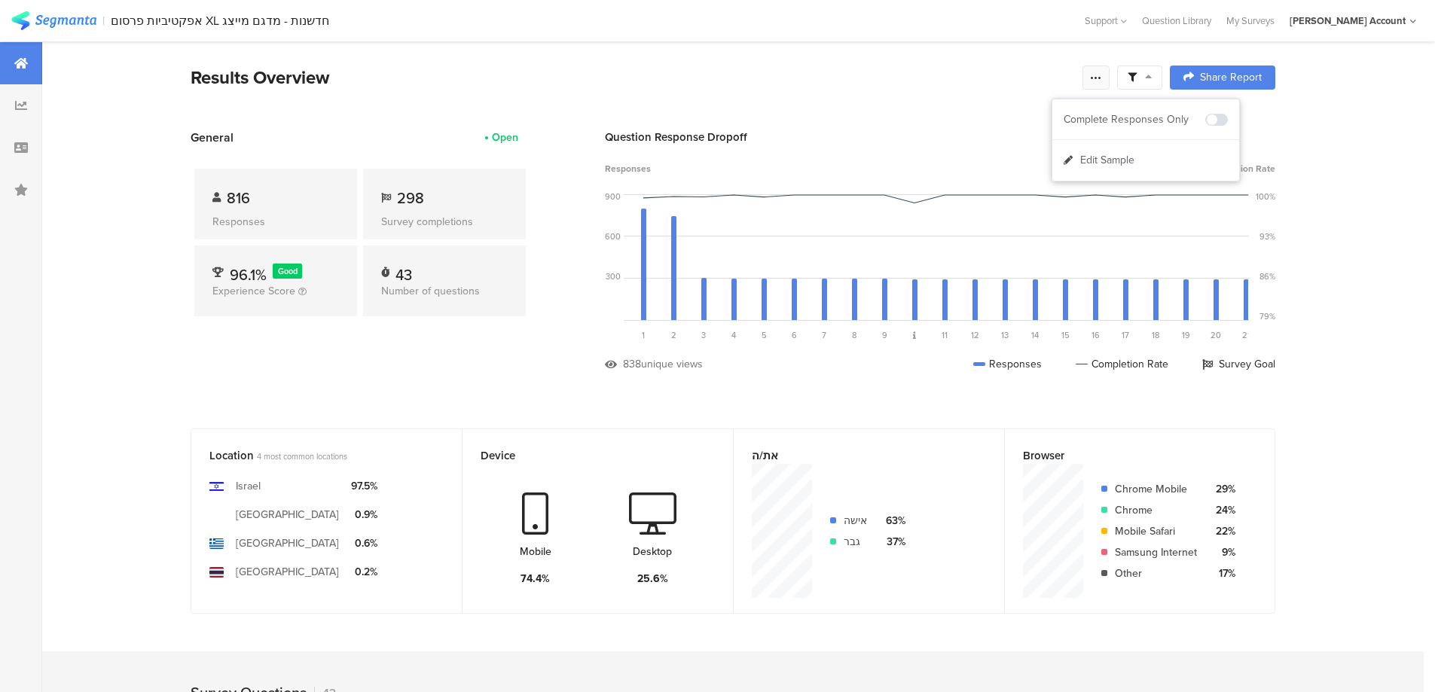
click at [1102, 78] on icon at bounding box center [1096, 78] width 12 height 12
click at [970, 225] on span "Export Results" at bounding box center [939, 229] width 68 height 16
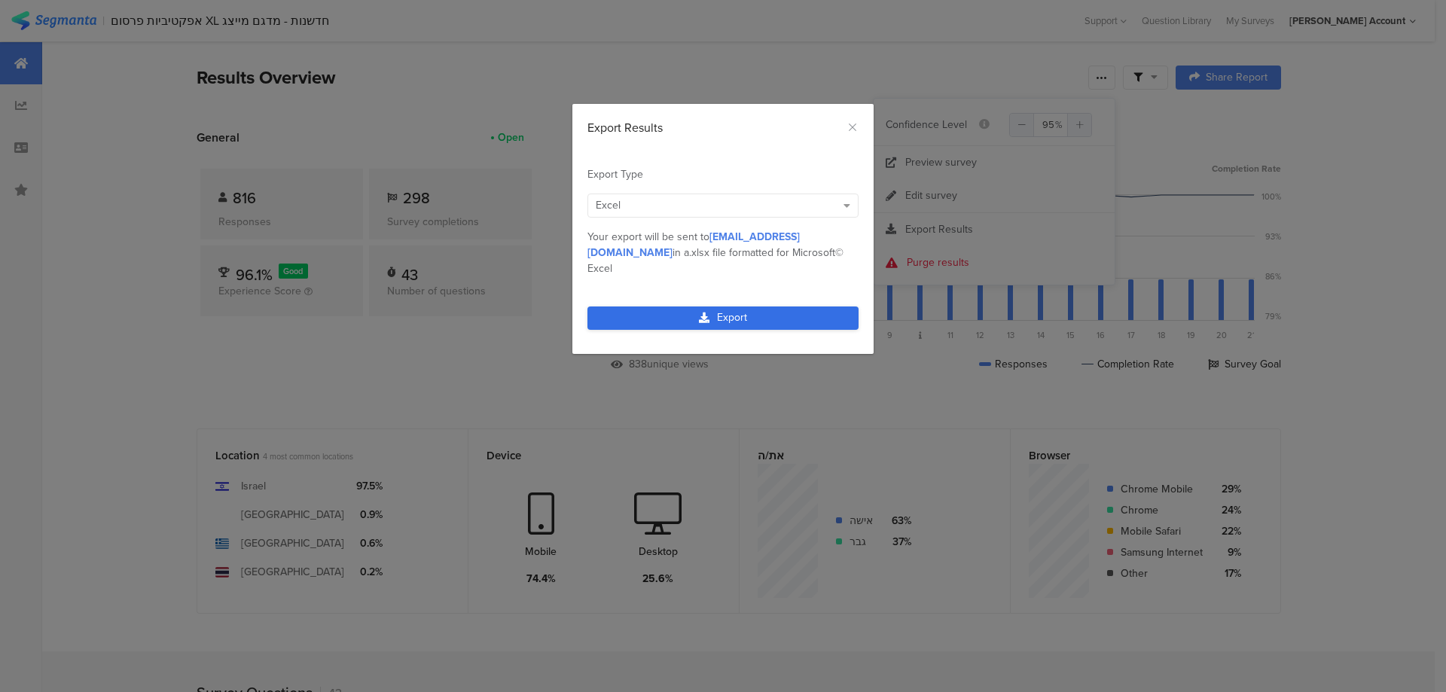
click at [764, 308] on link "Export" at bounding box center [723, 318] width 271 height 23
